Goal: Information Seeking & Learning: Find specific fact

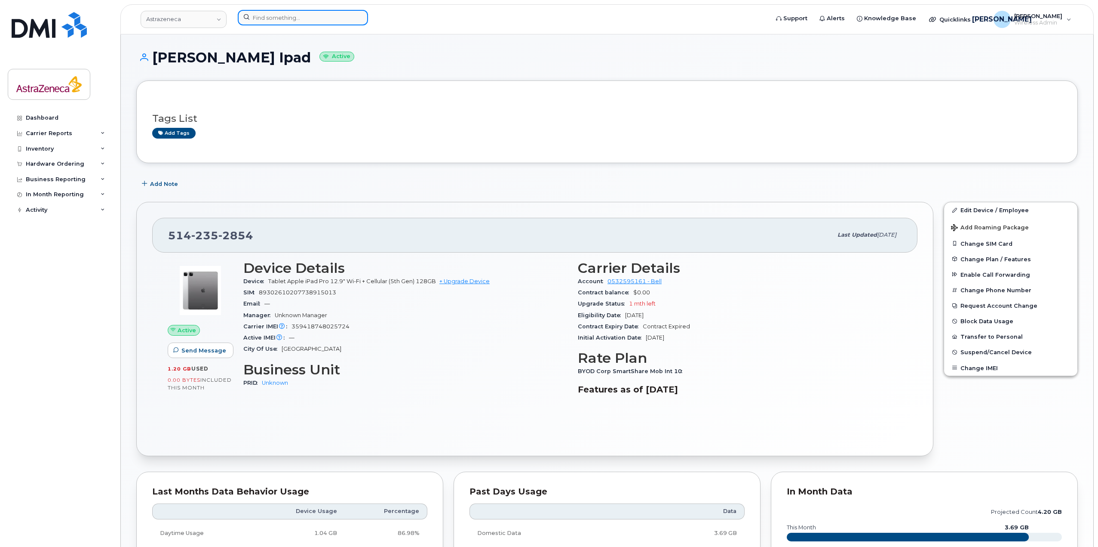
click at [295, 23] on input at bounding box center [303, 17] width 130 height 15
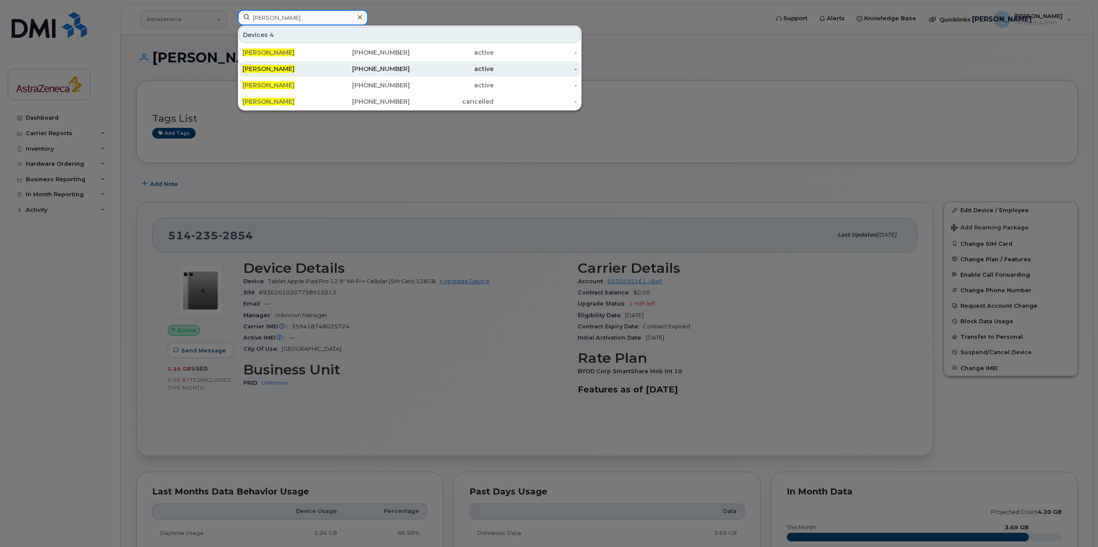
type input "natalie harris"
click at [316, 74] on div "[PERSON_NAME]" at bounding box center [285, 68] width 84 height 15
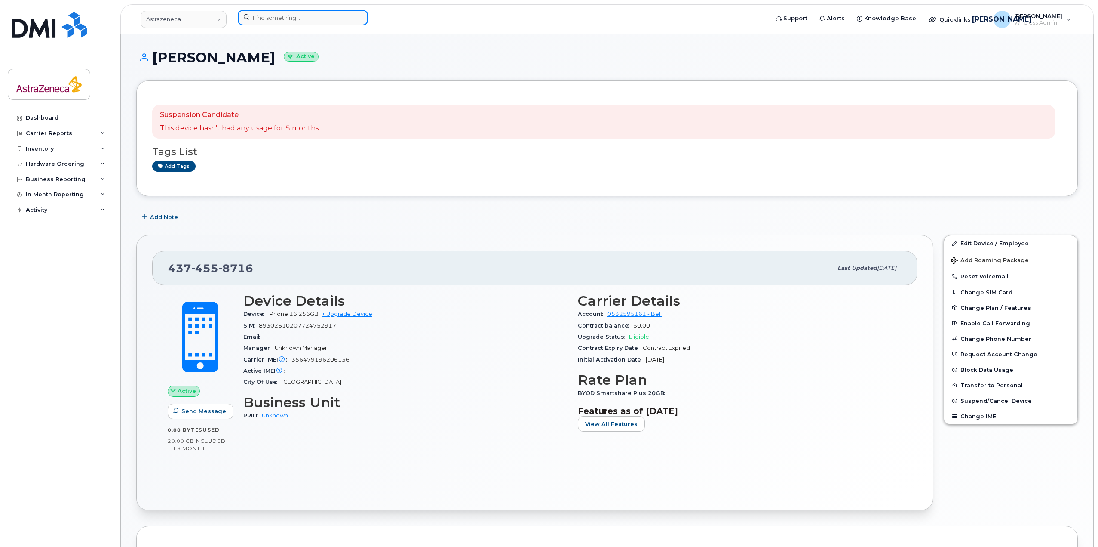
click at [325, 13] on input at bounding box center [303, 17] width 130 height 15
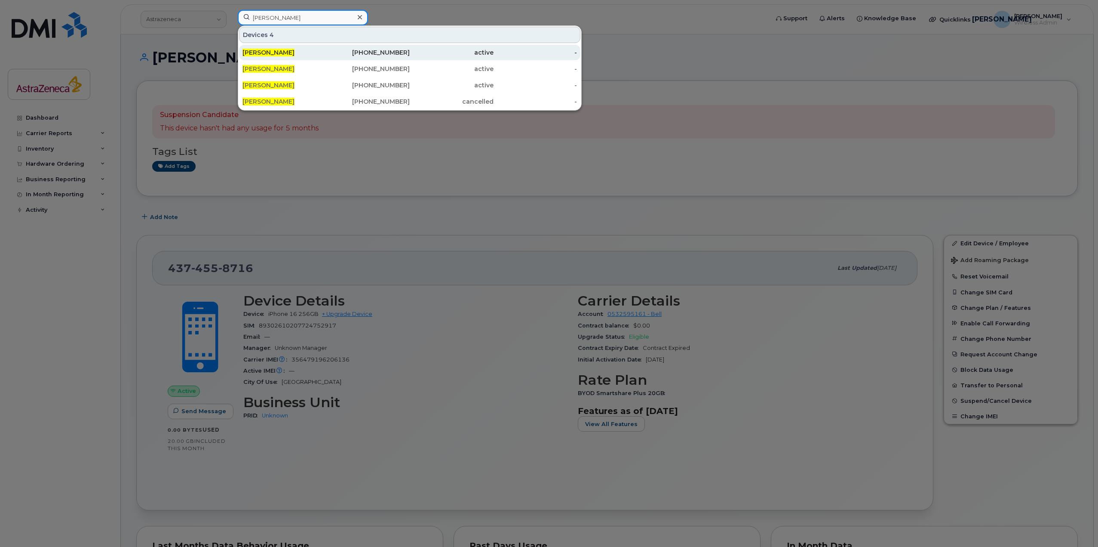
type input "natalie harris"
click at [377, 57] on div "902-943-0152" at bounding box center [368, 52] width 84 height 15
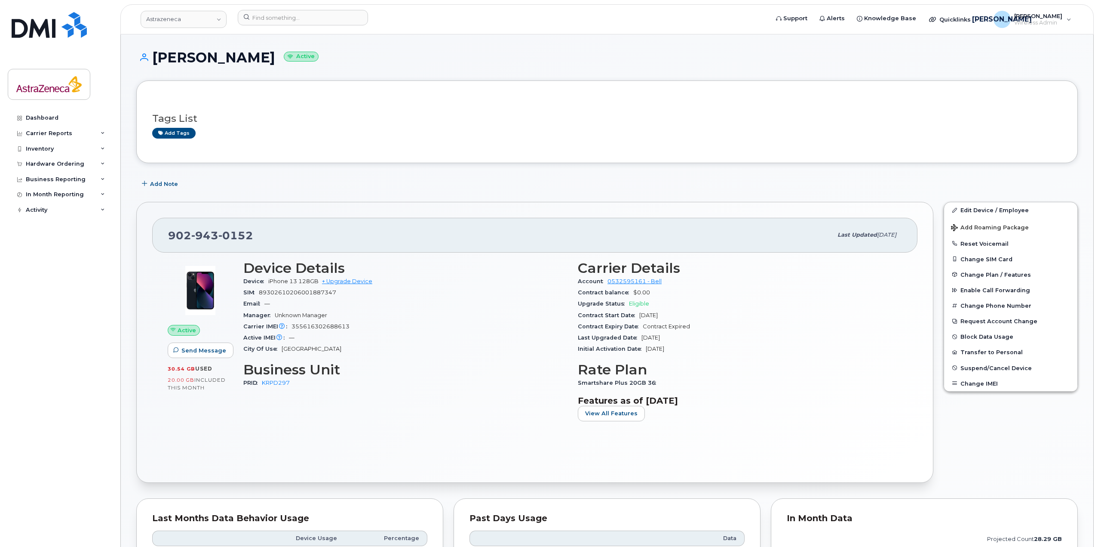
drag, startPoint x: 663, startPoint y: 329, endPoint x: 621, endPoint y: 320, distance: 43.0
click at [621, 320] on section "Carrier Details Account 0532595161 - Bell Contract balance $0.00 Upgrade Status…" at bounding box center [740, 307] width 324 height 95
click at [621, 320] on div "Contract Start Date Sep 13, 2022" at bounding box center [740, 315] width 324 height 11
drag, startPoint x: 696, startPoint y: 350, endPoint x: 633, endPoint y: 318, distance: 70.8
click at [633, 318] on section "Carrier Details Account 0532595161 - Bell Contract balance $0.00 Upgrade Status…" at bounding box center [740, 307] width 324 height 95
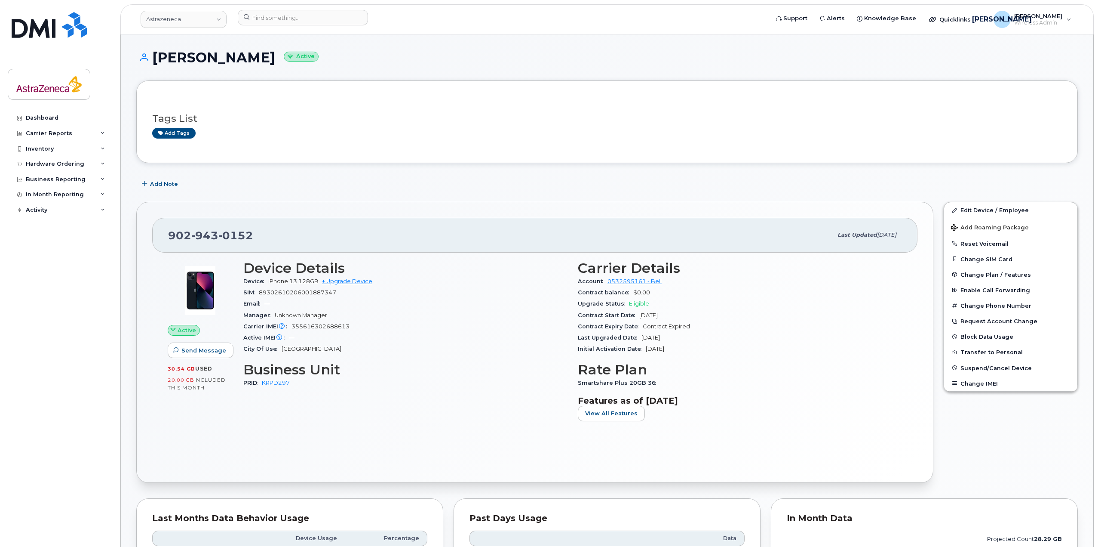
click at [633, 318] on div "Contract Start Date Sep 13, 2022" at bounding box center [740, 315] width 324 height 11
click at [703, 341] on div "Last Upgraded Date Sep 13, 2022" at bounding box center [740, 337] width 324 height 11
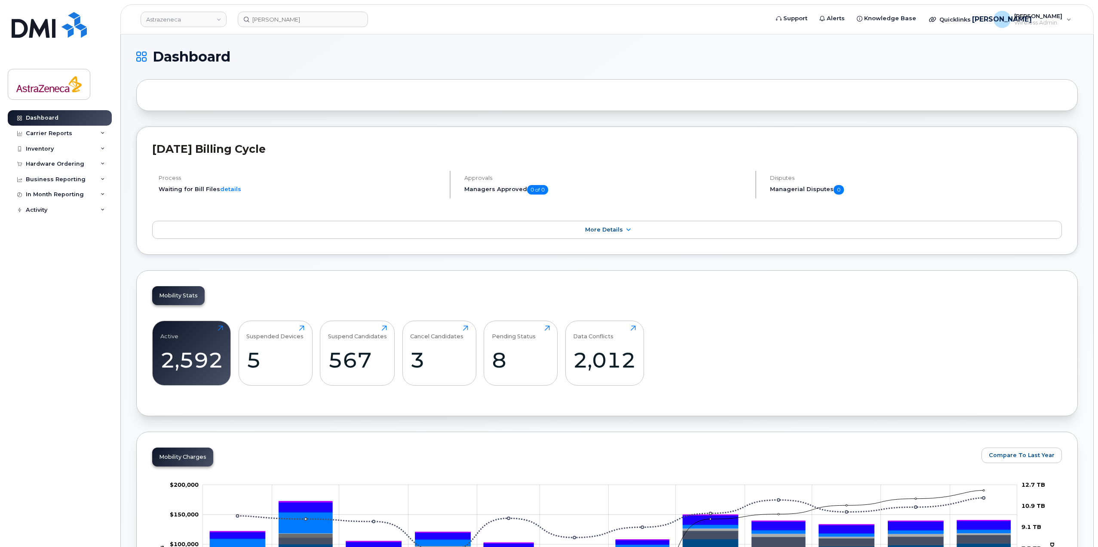
click at [544, 188] on span "0 of 0" at bounding box center [537, 189] width 21 height 9
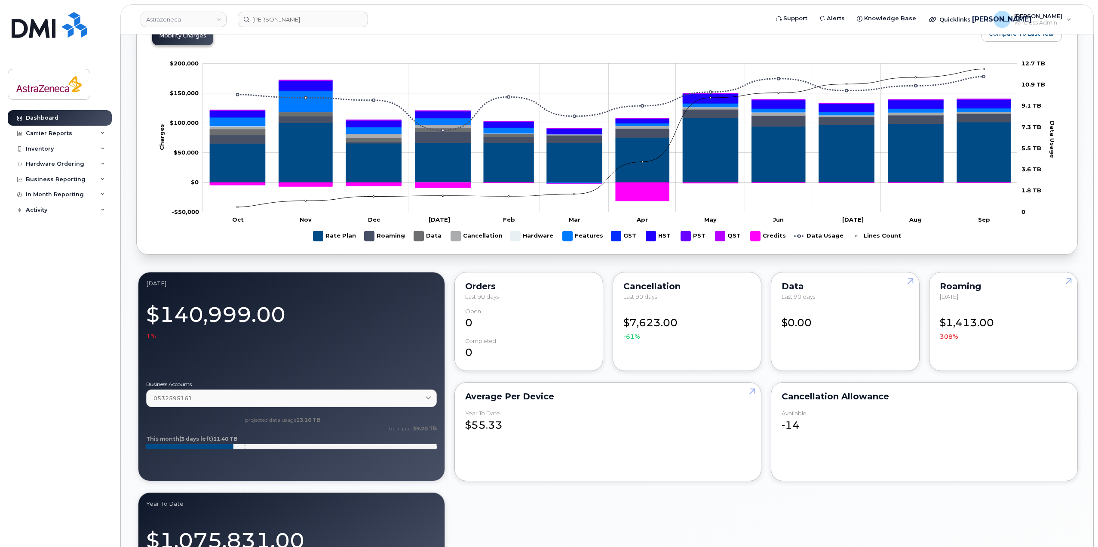
scroll to position [1049, 0]
